Goal: Information Seeking & Learning: Learn about a topic

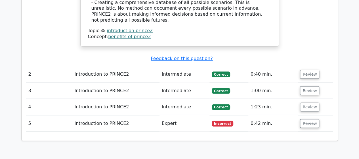
scroll to position [586, 0]
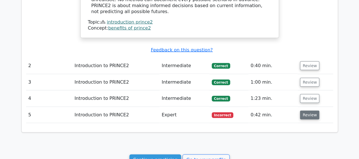
click at [314, 110] on button "Review" at bounding box center [309, 114] width 19 height 9
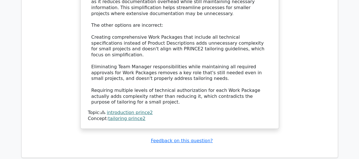
scroll to position [926, 0]
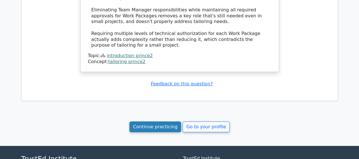
click at [162, 121] on link "Continue practicing" at bounding box center [155, 126] width 52 height 11
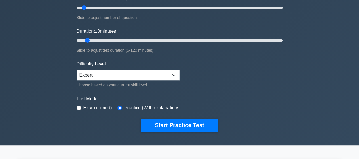
scroll to position [85, 0]
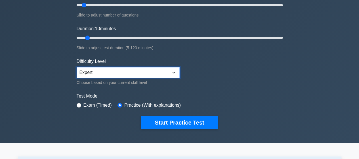
click at [175, 68] on select "Beginner Intermediate Expert" at bounding box center [128, 72] width 103 height 11
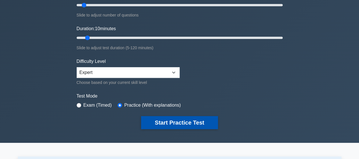
click at [193, 119] on button "Start Practice Test" at bounding box center [179, 122] width 77 height 13
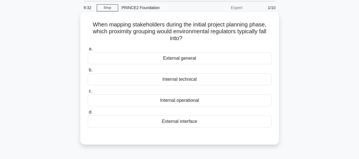
scroll to position [28, 0]
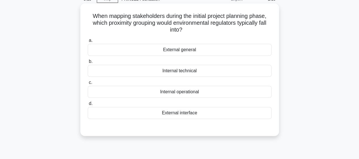
click at [194, 53] on div "External general" at bounding box center [180, 50] width 184 height 12
click at [88, 42] on input "a. External general" at bounding box center [88, 41] width 0 height 4
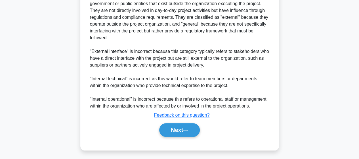
scroll to position [197, 0]
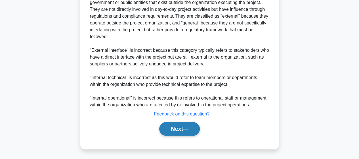
click at [197, 127] on button "Next" at bounding box center [179, 129] width 41 height 14
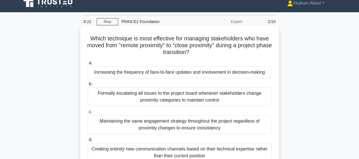
scroll to position [34, 0]
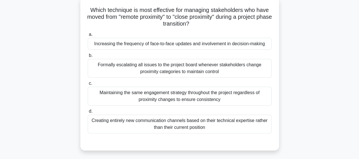
click at [221, 45] on div "Increasing the frequency of face-to-face updates and involvement in decision-ma…" at bounding box center [180, 44] width 184 height 12
click at [88, 36] on input "a. Increasing the frequency of face-to-face updates and involvement in decision…" at bounding box center [88, 35] width 0 height 4
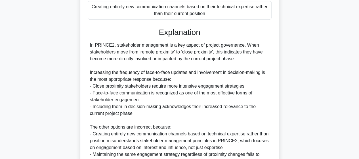
scroll to position [231, 0]
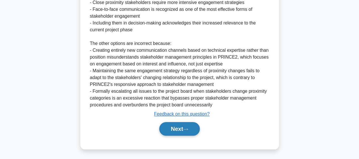
click at [190, 131] on button "Next" at bounding box center [179, 129] width 41 height 14
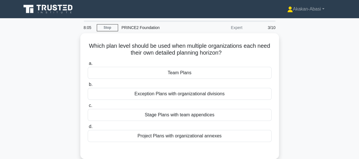
scroll to position [28, 0]
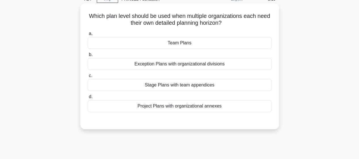
click at [154, 62] on div "Exception Plans with organizational divisions" at bounding box center [180, 64] width 184 height 12
click at [88, 56] on input "b. Exception Plans with organizational divisions" at bounding box center [88, 55] width 0 height 4
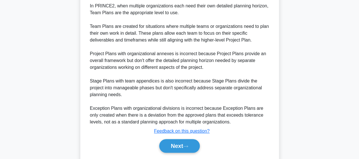
scroll to position [178, 0]
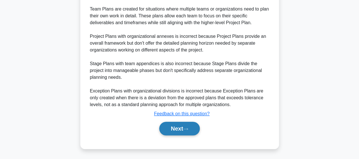
click at [182, 128] on button "Next" at bounding box center [179, 128] width 41 height 14
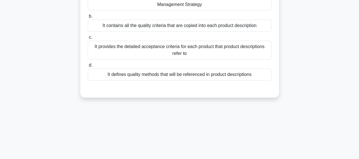
scroll to position [34, 0]
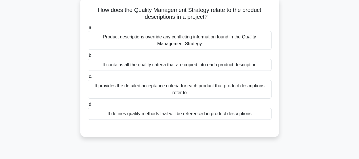
click at [160, 116] on div "It defines quality methods that will be referenced in product descriptions" at bounding box center [180, 114] width 184 height 12
click at [88, 106] on input "d. It defines quality methods that will be referenced in product descriptions" at bounding box center [88, 104] width 0 height 4
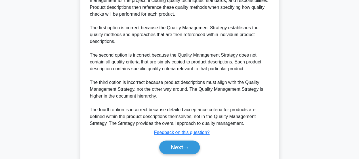
scroll to position [204, 0]
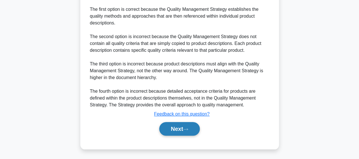
click at [179, 131] on button "Next" at bounding box center [179, 129] width 41 height 14
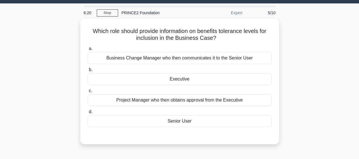
scroll to position [6, 0]
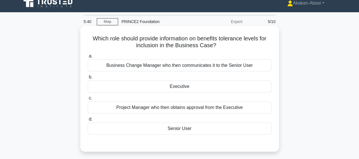
click at [175, 87] on div "Executive" at bounding box center [180, 86] width 184 height 12
click at [88, 79] on input "b. Executive" at bounding box center [88, 77] width 0 height 4
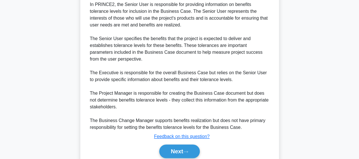
scroll to position [184, 0]
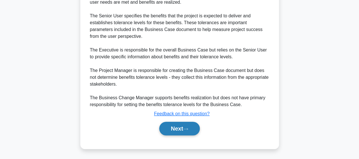
click at [182, 130] on button "Next" at bounding box center [179, 128] width 41 height 14
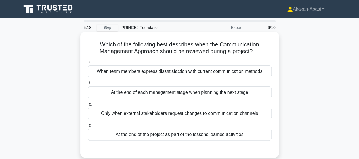
scroll to position [28, 0]
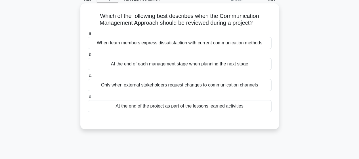
click at [181, 42] on div "When team members express dissatisfaction with current communication methods" at bounding box center [180, 43] width 184 height 12
click at [88, 35] on input "a. When team members express dissatisfaction with current communication methods" at bounding box center [88, 34] width 0 height 4
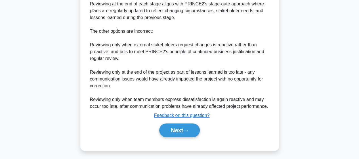
scroll to position [198, 0]
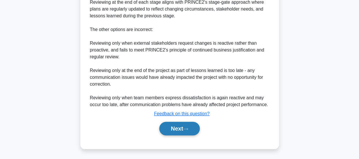
click at [182, 127] on button "Next" at bounding box center [179, 128] width 41 height 14
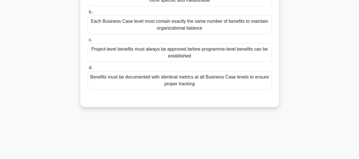
scroll to position [34, 0]
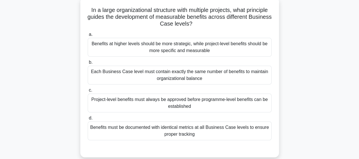
click at [167, 46] on div "Benefits at higher levels should be more strategic, while project-level benefit…" at bounding box center [180, 47] width 184 height 19
click at [88, 36] on input "a. Benefits at higher levels should be more strategic, while project-level bene…" at bounding box center [88, 35] width 0 height 4
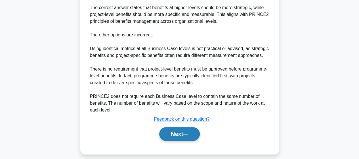
click at [194, 128] on button "Next" at bounding box center [179, 134] width 41 height 14
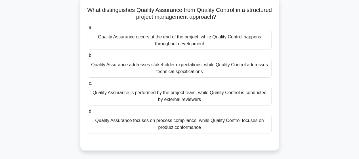
click at [210, 120] on div "Quality Assurance focuses on process compliance, while Quality Control focuses …" at bounding box center [180, 123] width 184 height 19
click at [88, 113] on input "d. Quality Assurance focuses on process compliance, while Quality Control focus…" at bounding box center [88, 111] width 0 height 4
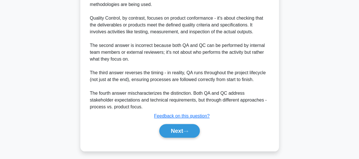
scroll to position [231, 0]
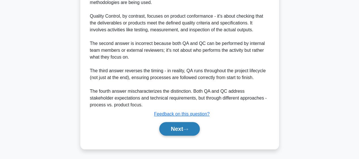
click at [190, 124] on button "Next" at bounding box center [179, 129] width 41 height 14
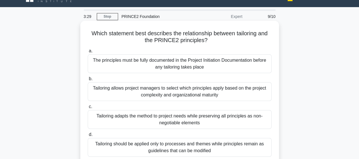
scroll to position [28, 0]
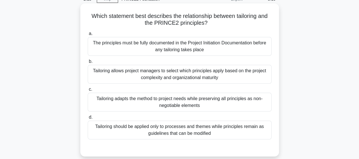
click at [203, 105] on div "Tailoring adapts the method to project needs while preserving all principles as…" at bounding box center [180, 102] width 184 height 19
click at [88, 91] on input "c. Tailoring adapts the method to project needs while preserving all principles…" at bounding box center [88, 89] width 0 height 4
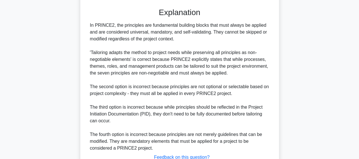
scroll to position [199, 0]
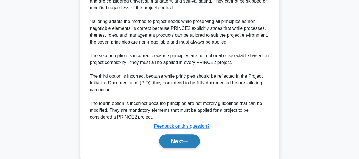
click at [183, 141] on button "Next" at bounding box center [179, 141] width 41 height 14
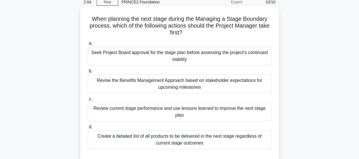
scroll to position [34, 0]
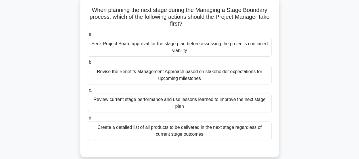
click at [154, 49] on div "Seek Project Board approval for the stage plan before assessing the project's c…" at bounding box center [180, 47] width 184 height 19
click at [88, 36] on input "a. Seek Project Board approval for the stage plan before assessing the project'…" at bounding box center [88, 35] width 0 height 4
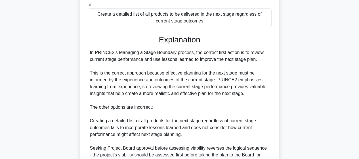
scroll to position [232, 0]
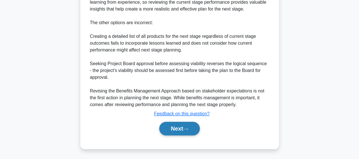
click at [172, 130] on button "Next" at bounding box center [179, 128] width 41 height 14
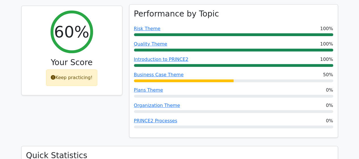
scroll to position [114, 0]
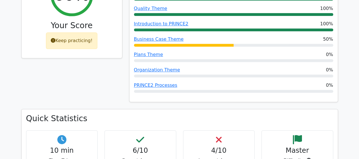
click at [316, 105] on div "Performance by Topic Risk Theme 100% Quality Theme 100% Introduction to PRINCE2…" at bounding box center [234, 39] width 216 height 140
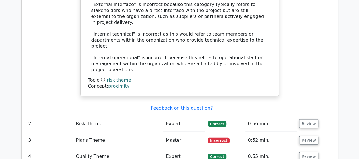
scroll to position [596, 0]
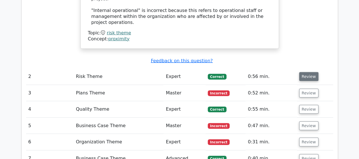
click at [305, 72] on button "Review" at bounding box center [308, 76] width 19 height 9
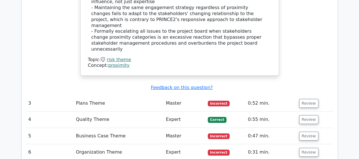
scroll to position [937, 0]
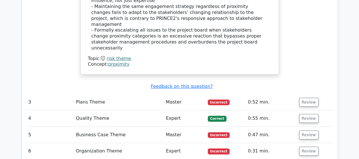
drag, startPoint x: 302, startPoint y: 52, endPoint x: 302, endPoint y: 63, distance: 11.7
click at [301, 98] on button "Review" at bounding box center [308, 102] width 19 height 9
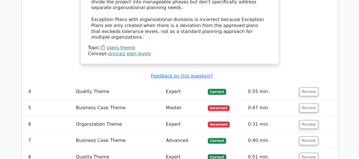
scroll to position [1221, 0]
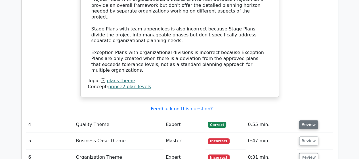
click at [311, 120] on button "Review" at bounding box center [308, 124] width 19 height 9
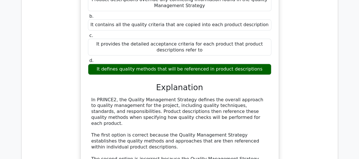
scroll to position [1504, 0]
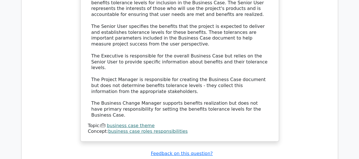
scroll to position [1873, 0]
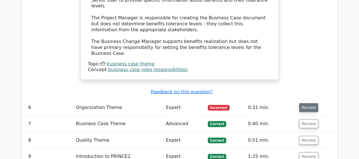
click at [301, 103] on button "Review" at bounding box center [308, 107] width 19 height 9
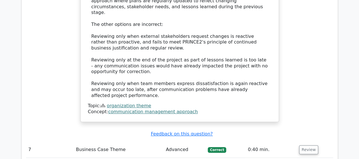
scroll to position [2129, 0]
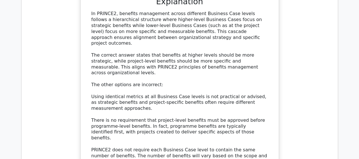
scroll to position [2469, 0]
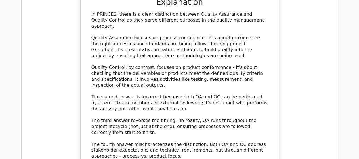
scroll to position [2838, 0]
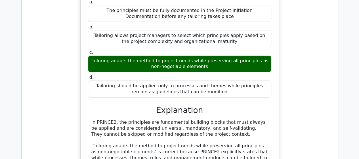
scroll to position [3167, 0]
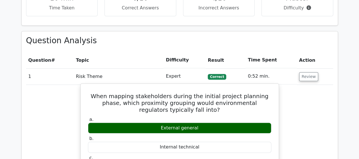
scroll to position [283, 0]
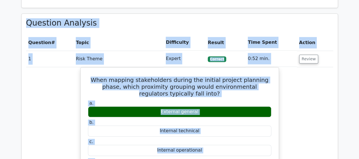
drag, startPoint x: 242, startPoint y: 88, endPoint x: 27, endPoint y: 26, distance: 223.7
copy div "Question Analysis Question # Topic Difficulty Result Time Spent Action 1 Risk T…"
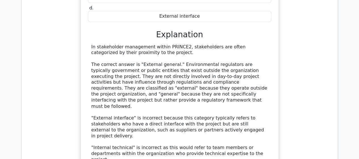
scroll to position [454, 0]
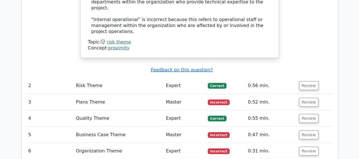
scroll to position [595, 0]
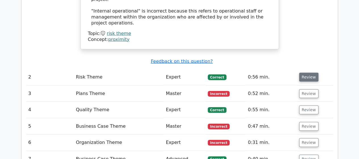
click at [306, 73] on button "Review" at bounding box center [308, 77] width 19 height 9
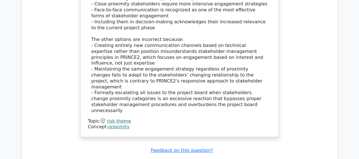
scroll to position [908, 0]
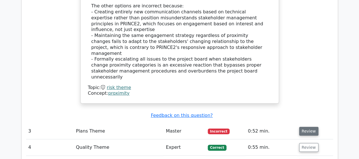
click at [306, 127] on button "Review" at bounding box center [308, 131] width 19 height 9
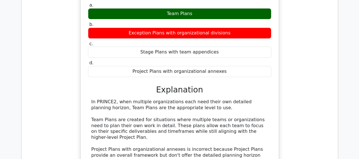
scroll to position [1078, 0]
